Goal: Information Seeking & Learning: Learn about a topic

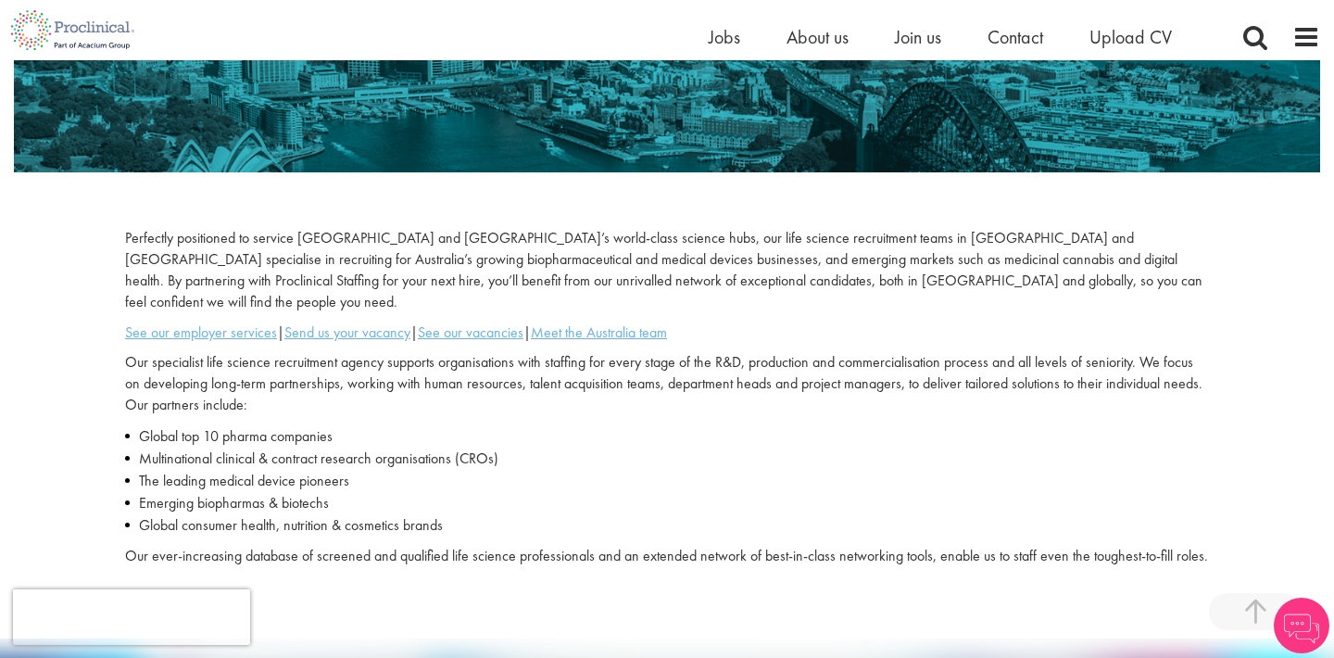
scroll to position [437, 0]
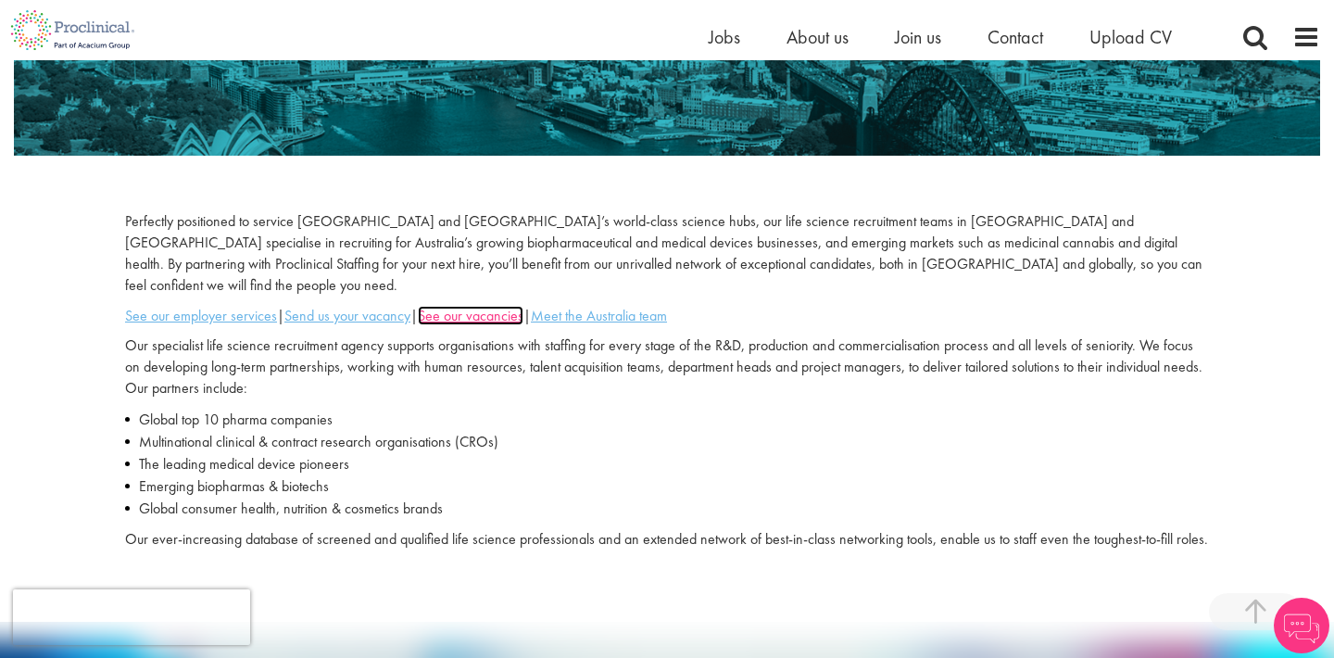
click at [492, 306] on u "See our vacancies" at bounding box center [471, 315] width 106 height 19
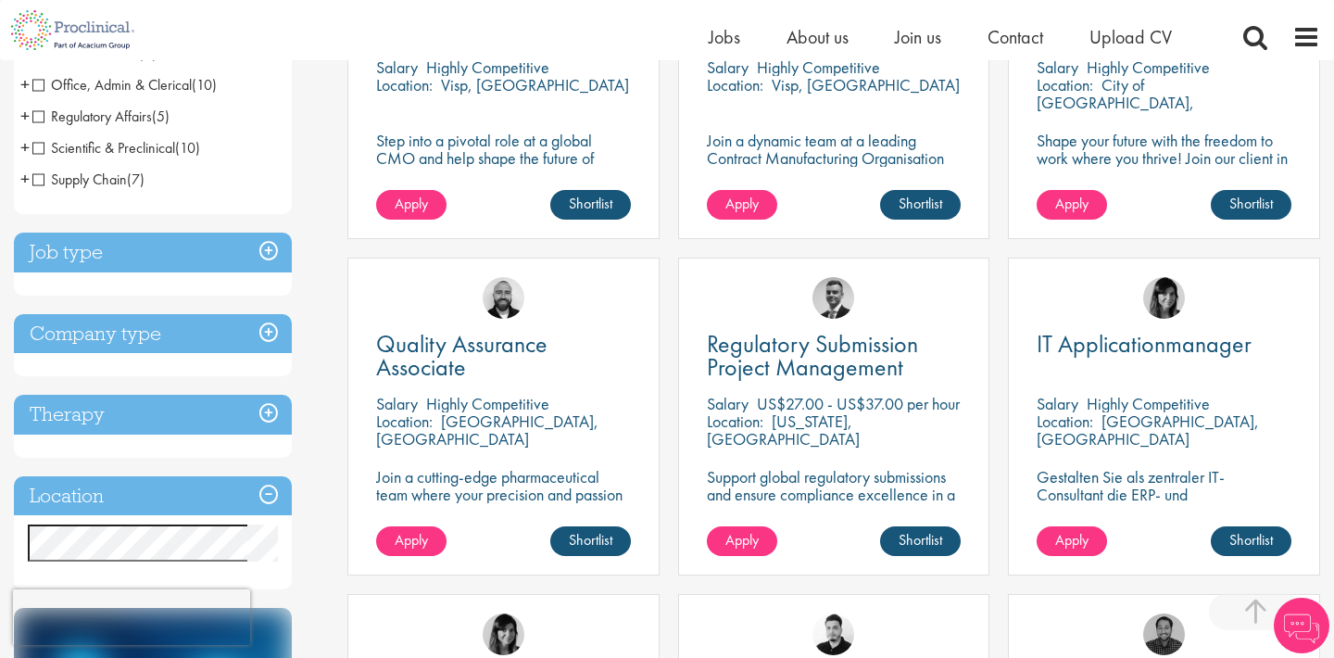
click at [262, 338] on h3 "Company type" at bounding box center [153, 334] width 278 height 40
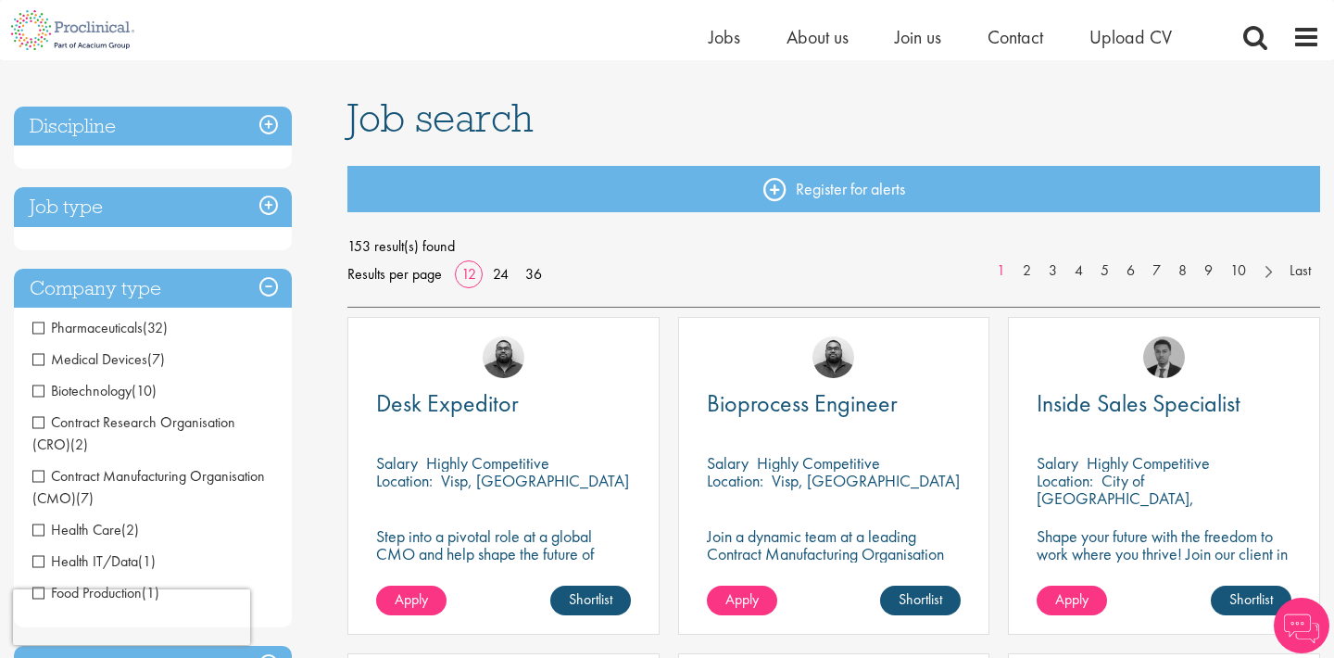
scroll to position [99, 0]
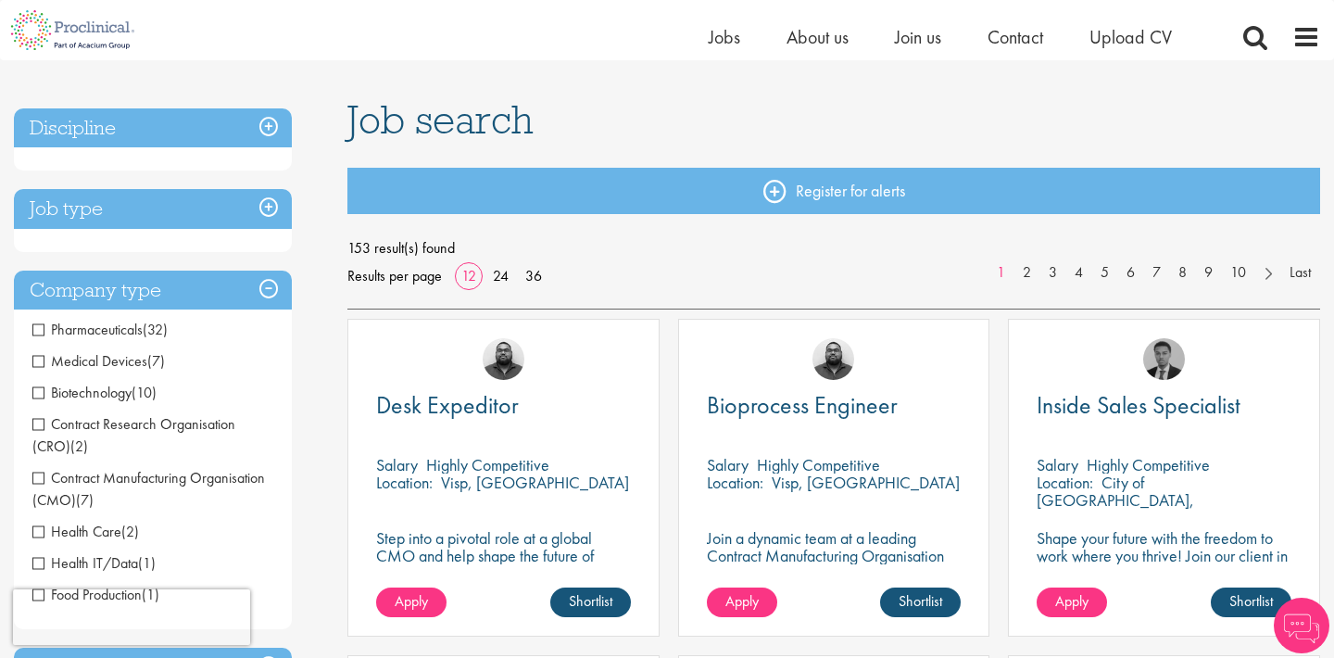
click at [265, 209] on h3 "Job type" at bounding box center [153, 209] width 278 height 40
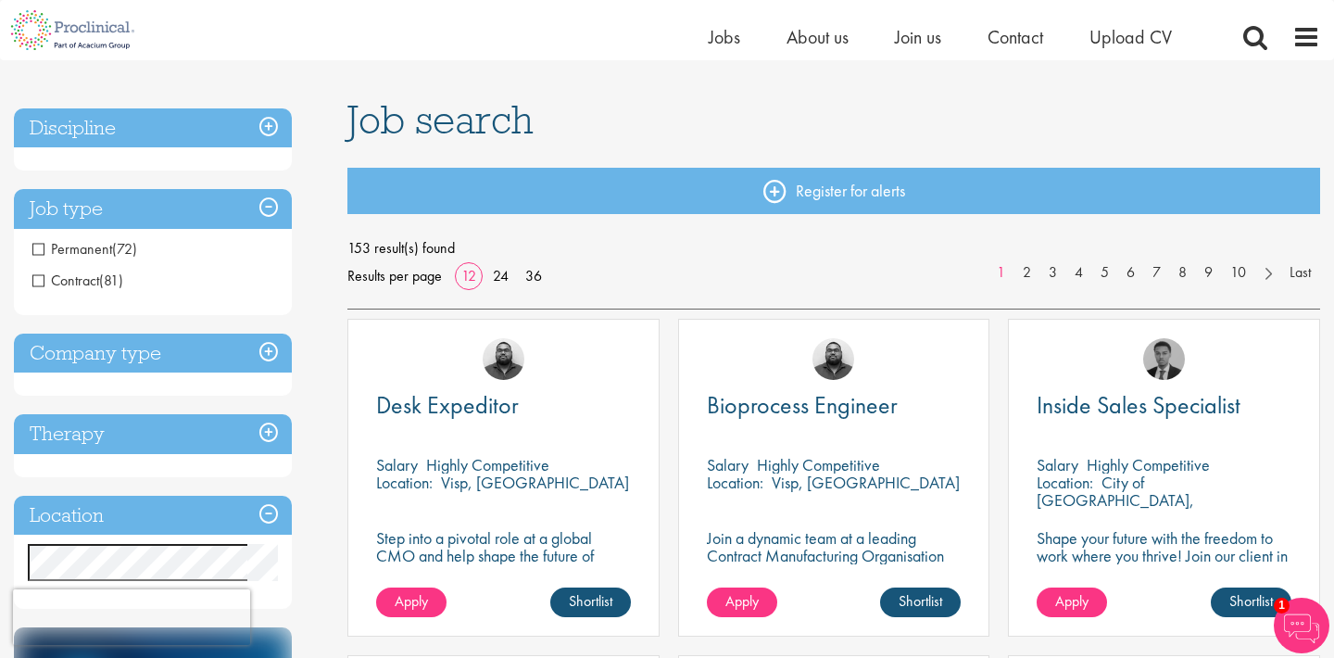
click at [91, 278] on span "Contract" at bounding box center [65, 279] width 67 height 19
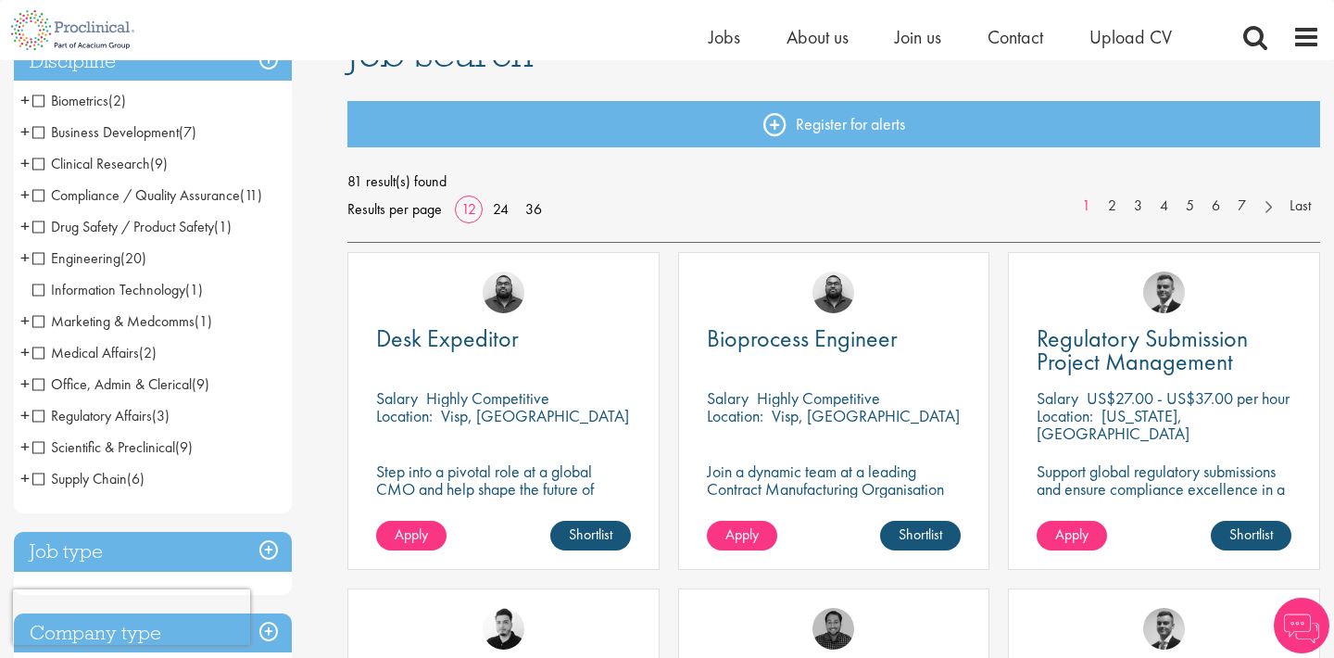
scroll to position [179, 0]
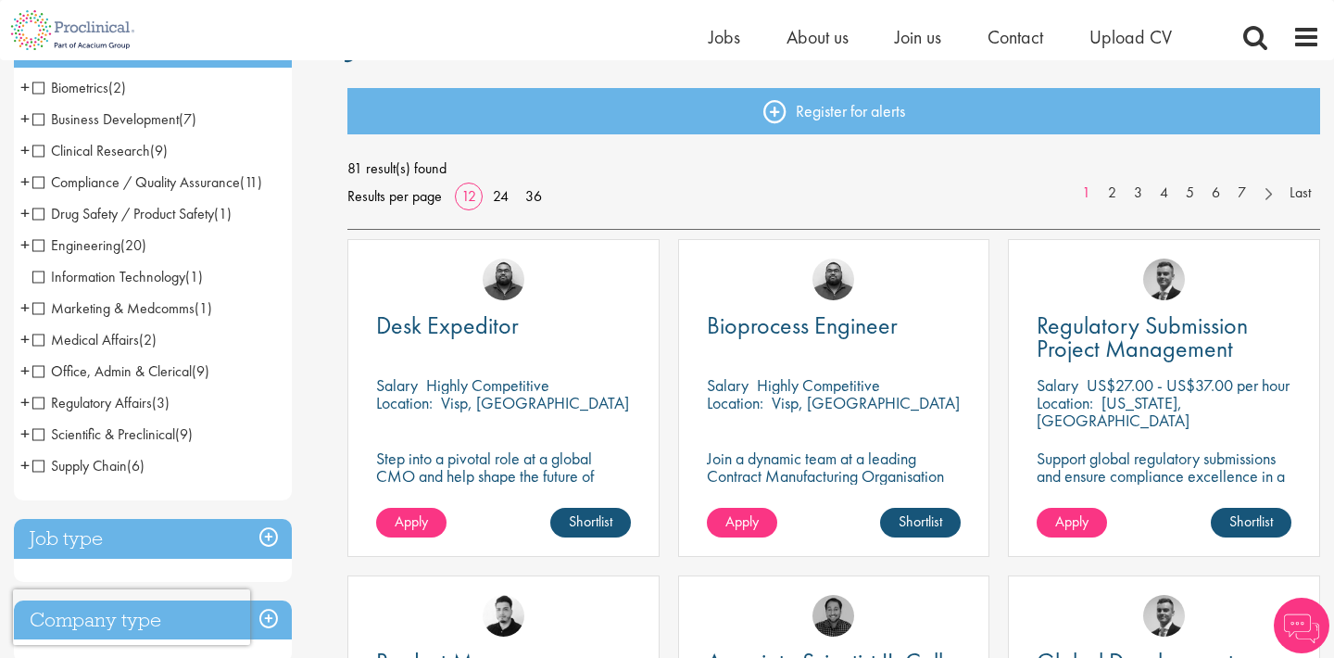
click at [43, 154] on span "Clinical Research" at bounding box center [91, 150] width 118 height 19
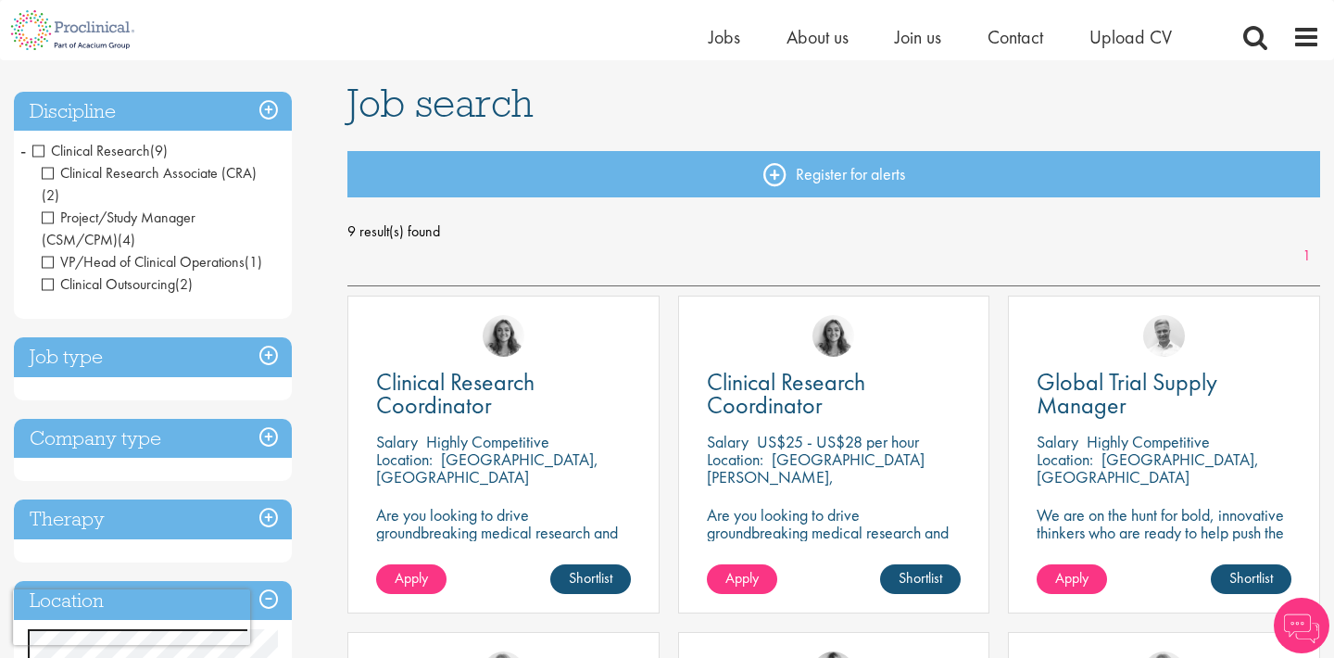
scroll to position [117, 0]
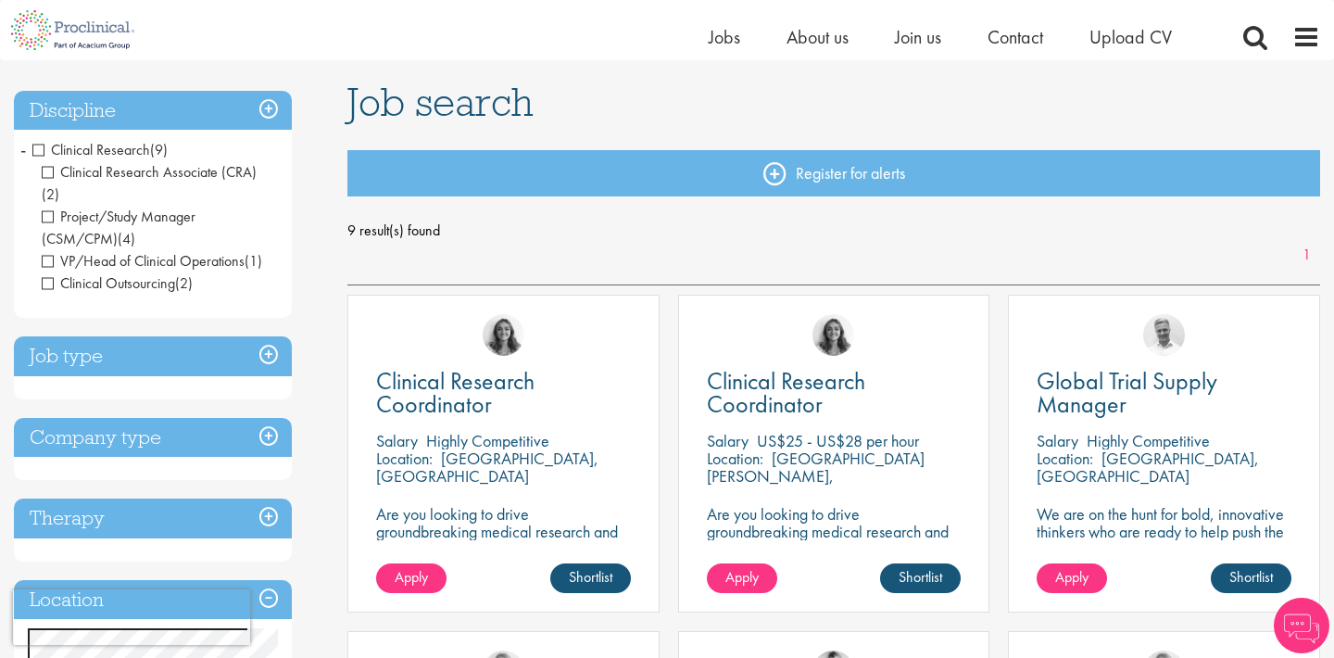
click at [272, 101] on h3 "Discipline" at bounding box center [153, 111] width 278 height 40
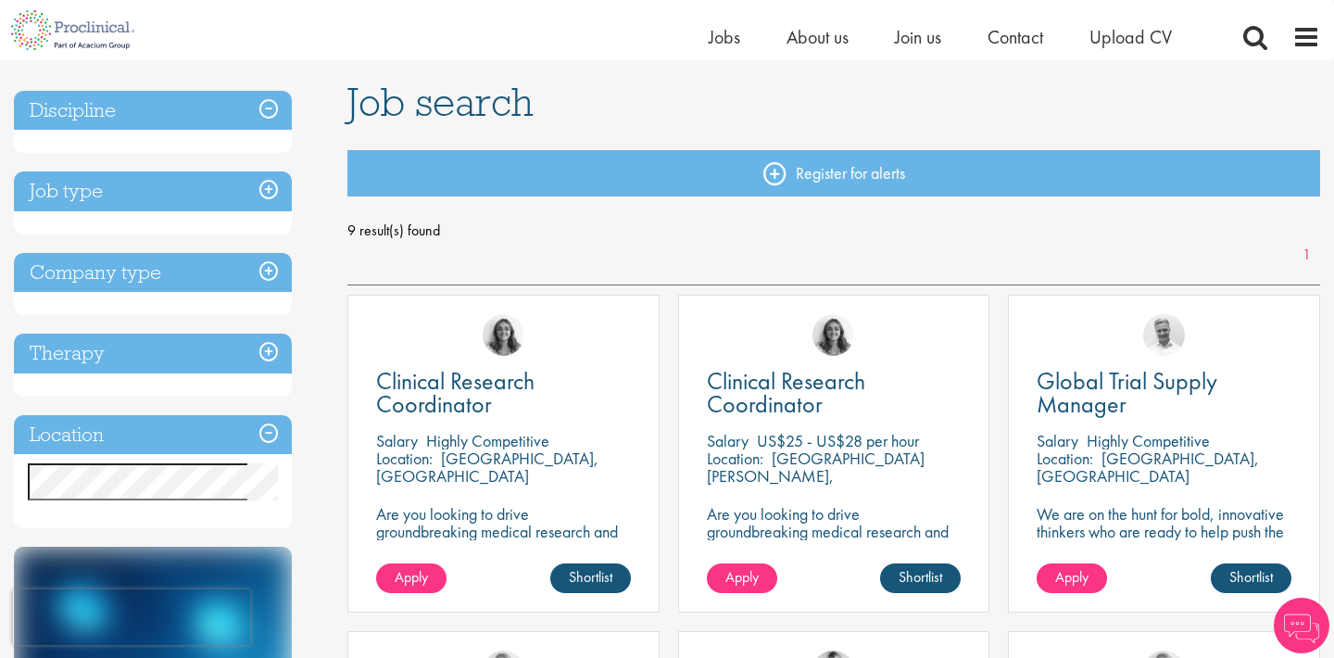
click at [272, 101] on h3 "Discipline" at bounding box center [153, 111] width 278 height 40
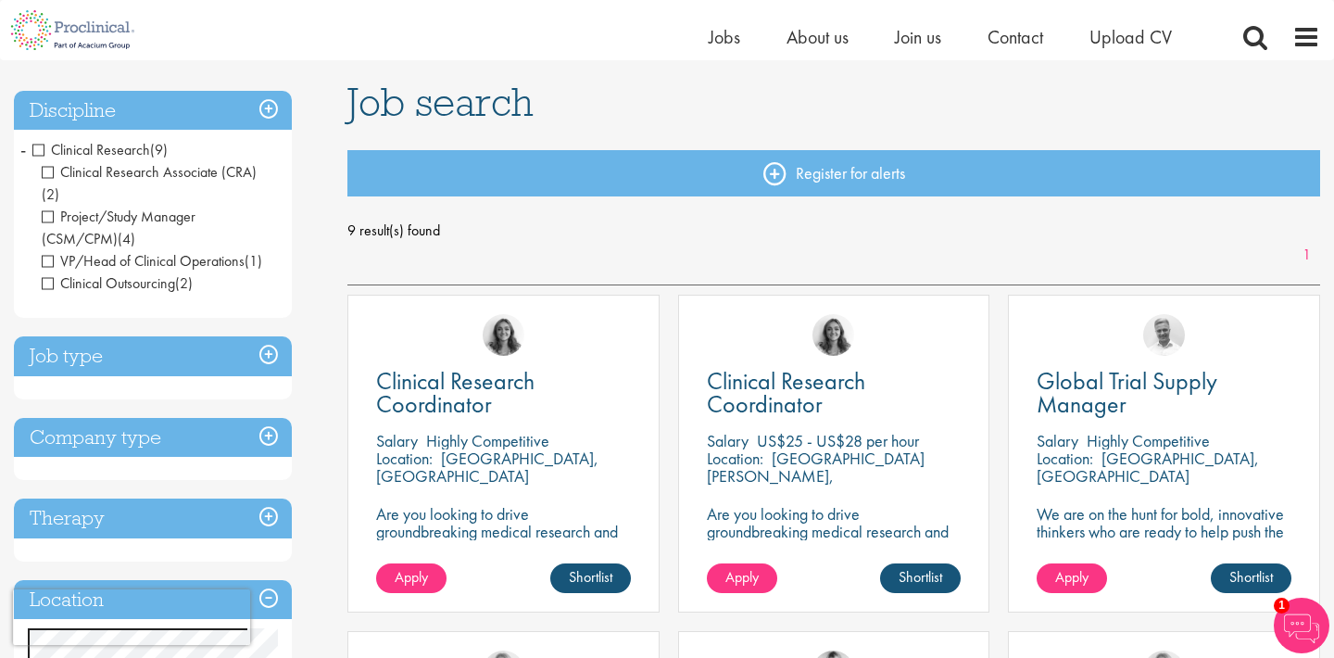
click at [19, 151] on li "Clinical Research (9) - + Clinical Research Associate (CRA) (2) Project/Study M…" at bounding box center [153, 216] width 278 height 165
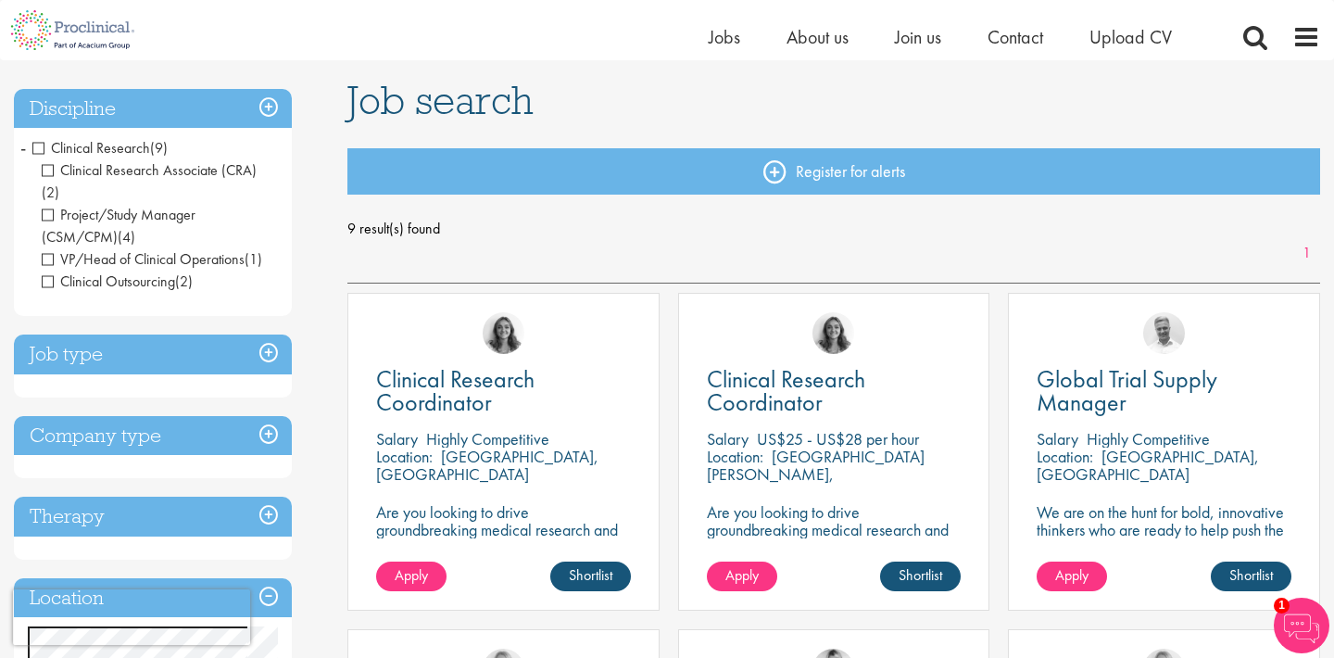
scroll to position [106, 0]
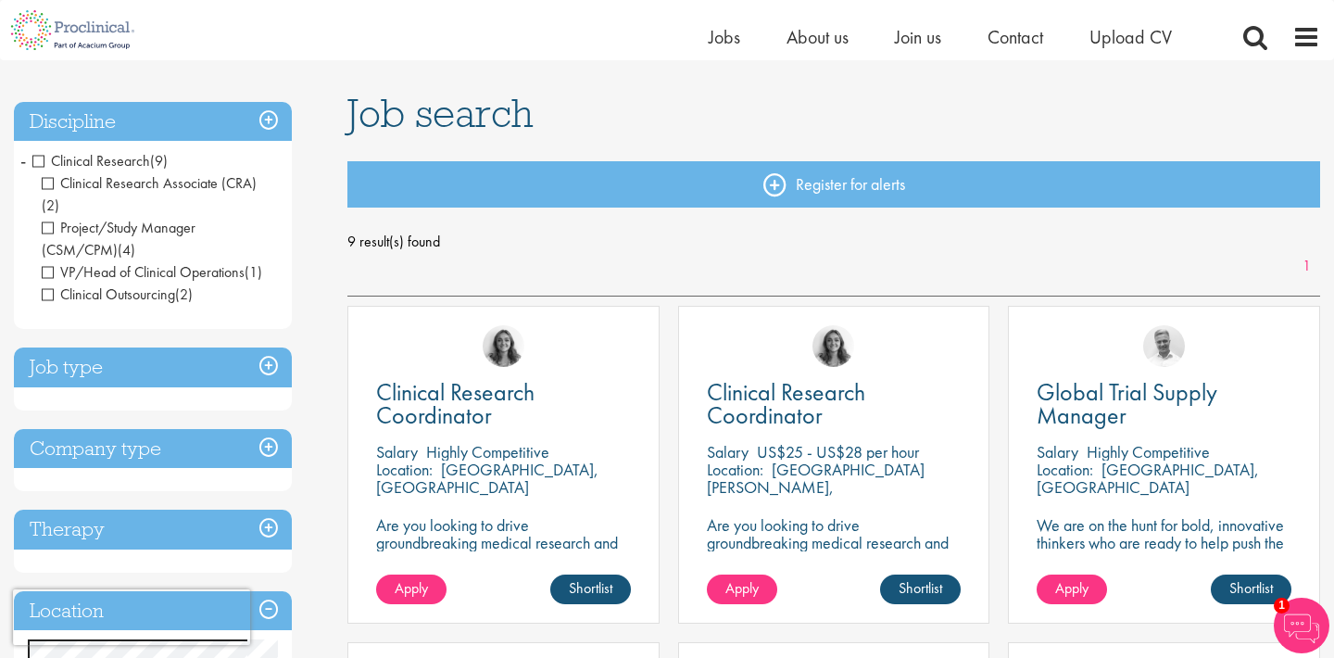
click at [41, 162] on span "Clinical Research" at bounding box center [91, 160] width 118 height 19
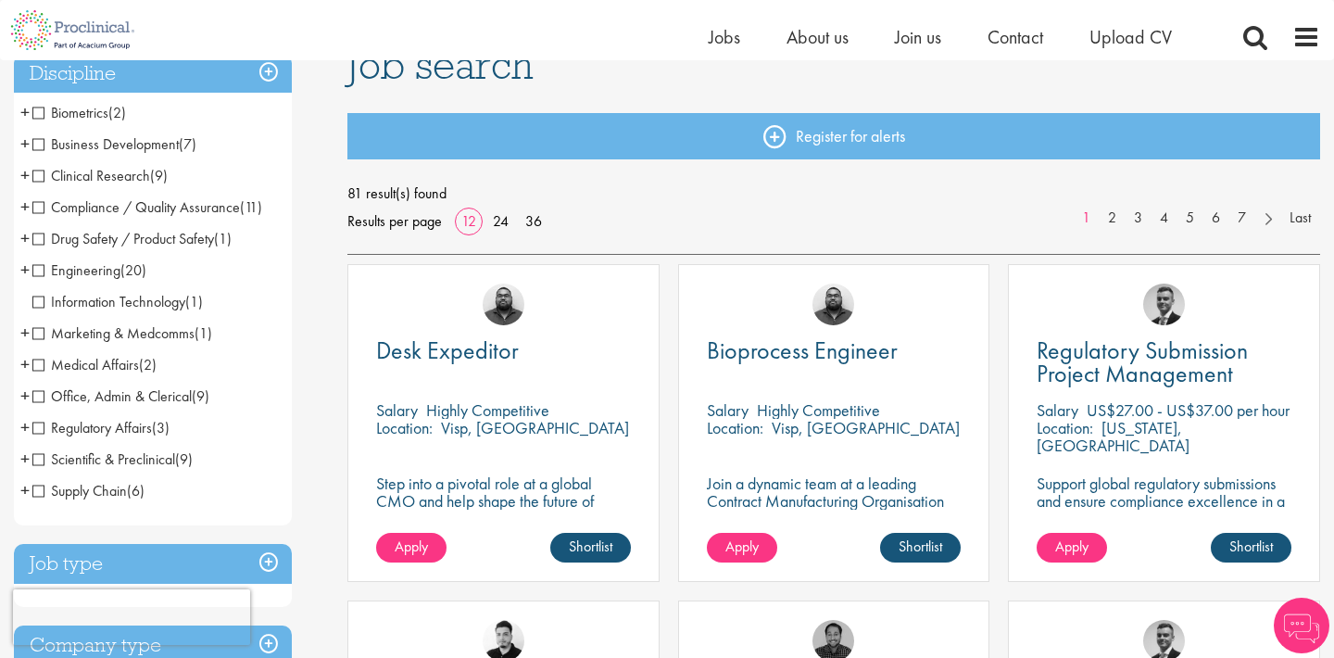
scroll to position [160, 0]
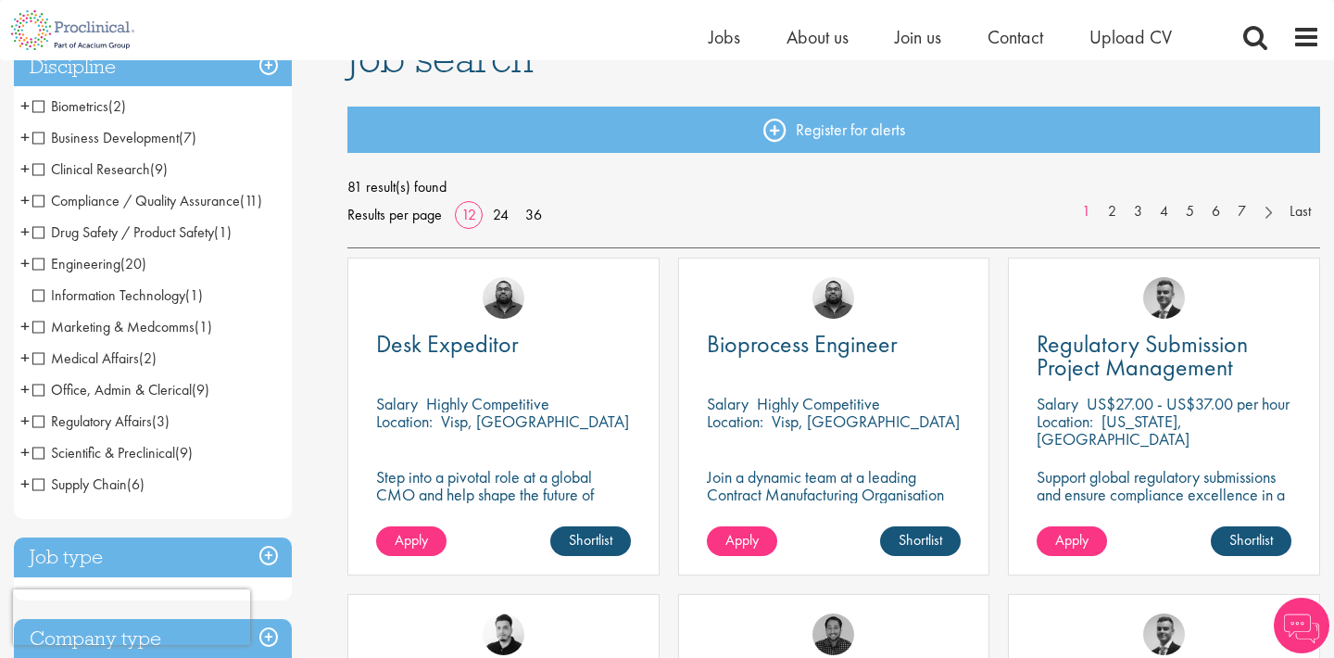
click at [40, 452] on span "Scientific & Preclinical" at bounding box center [103, 452] width 143 height 19
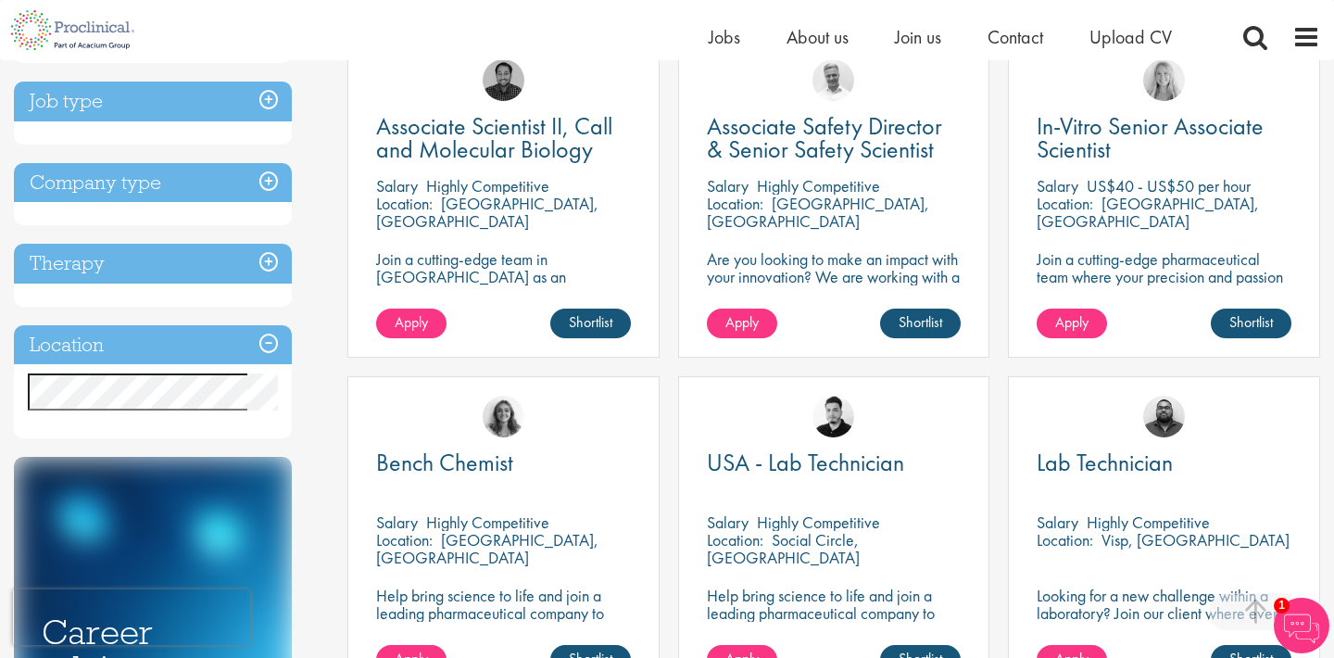
scroll to position [375, 0]
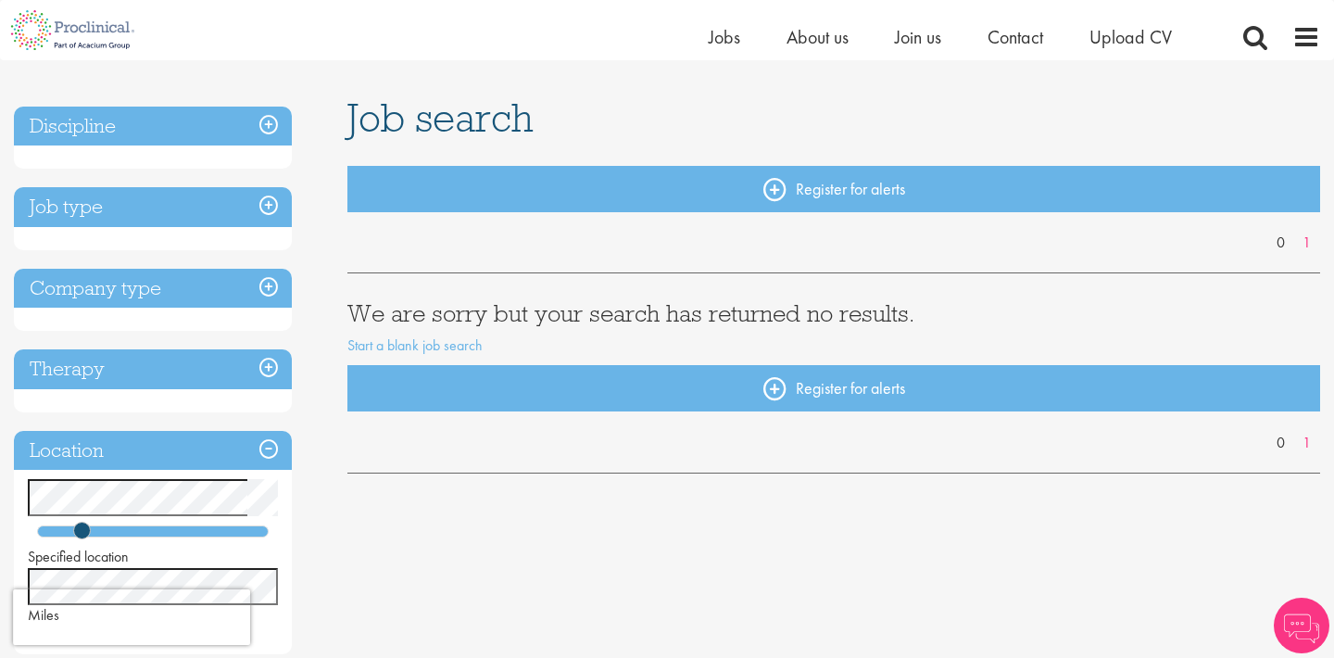
scroll to position [102, 0]
click at [263, 192] on h3 "Job type" at bounding box center [153, 206] width 278 height 40
click at [266, 202] on h3 "Job type" at bounding box center [153, 206] width 278 height 40
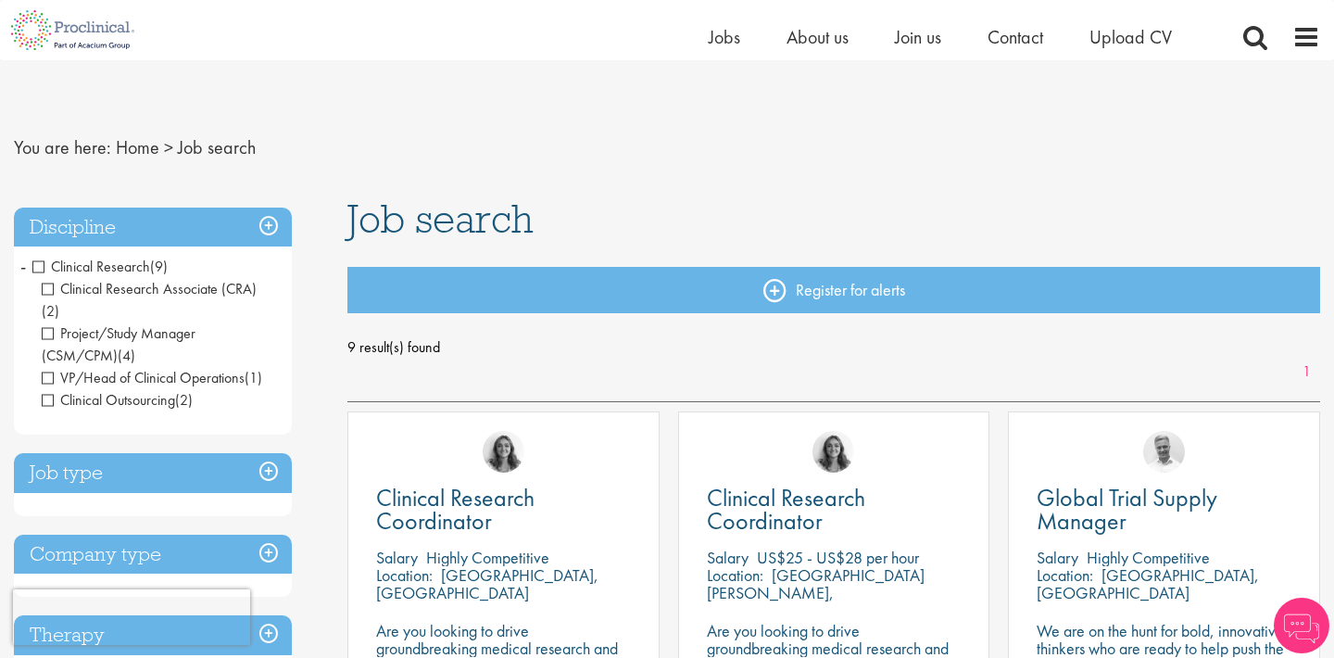
scroll to position [106, 0]
